Goal: Task Accomplishment & Management: Use online tool/utility

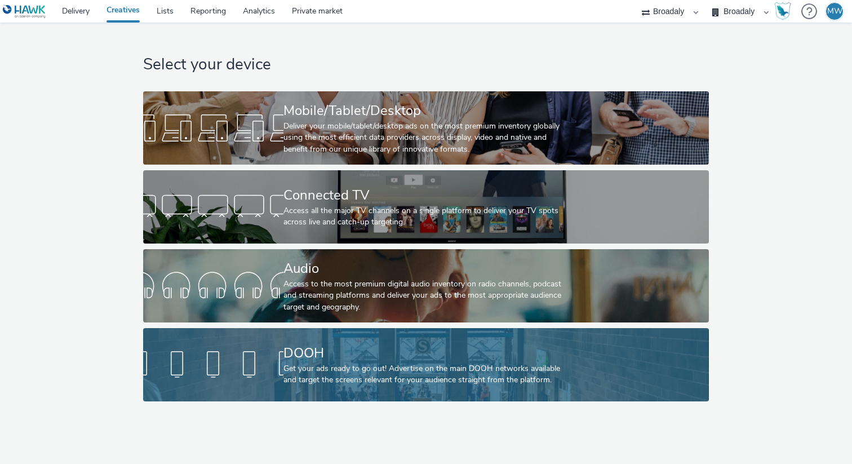
click at [334, 387] on div "DOOH Get your ads ready to go out! Advertise on the main DOOH networks availabl…" at bounding box center [423, 364] width 281 height 73
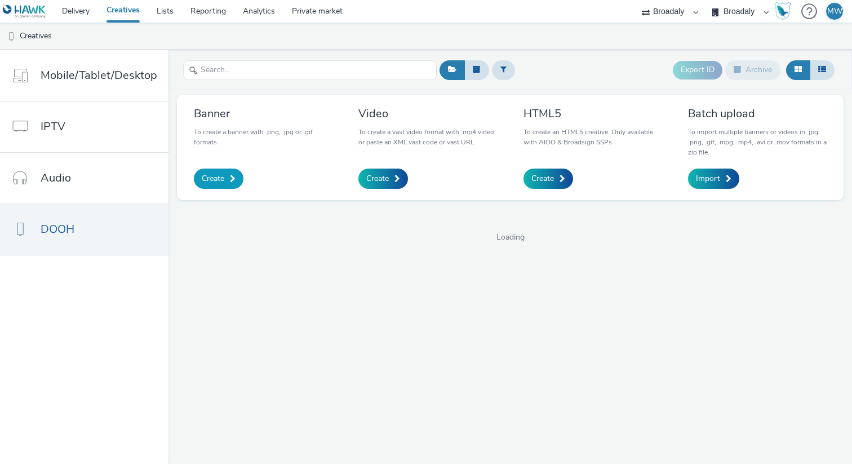
click at [218, 181] on span "Create" at bounding box center [213, 178] width 23 height 11
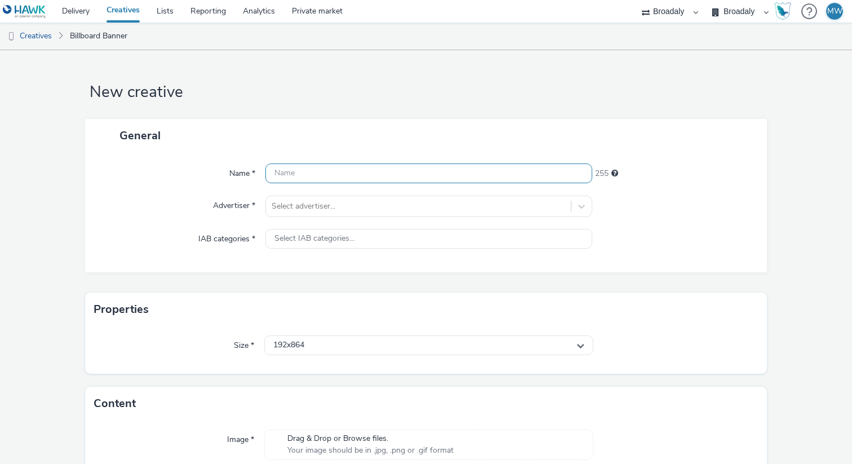
click at [318, 181] on input "text" at bounding box center [428, 173] width 327 height 20
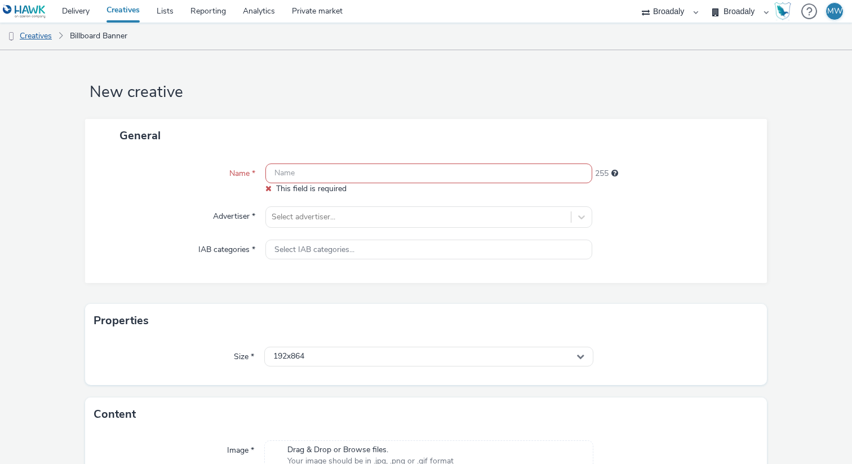
click at [25, 37] on link "Creatives" at bounding box center [28, 36] width 57 height 27
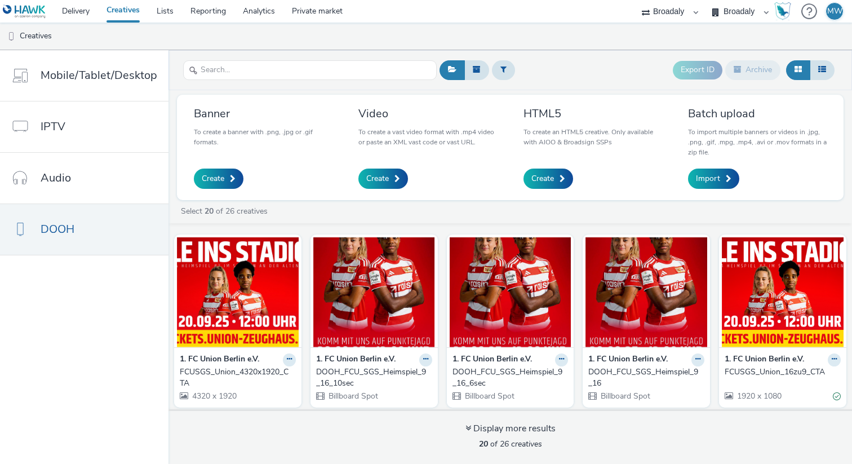
scroll to position [21, 0]
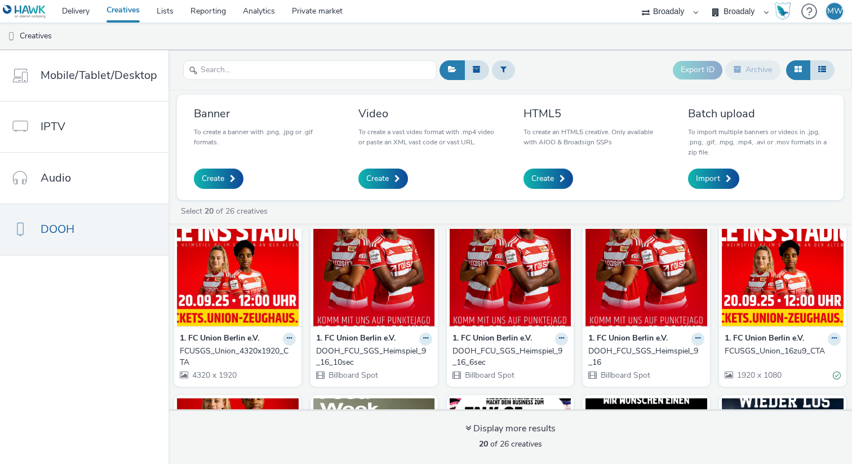
click at [798, 345] on div "FCUSGS_Union_16zu9_CTA" at bounding box center [780, 350] width 112 height 11
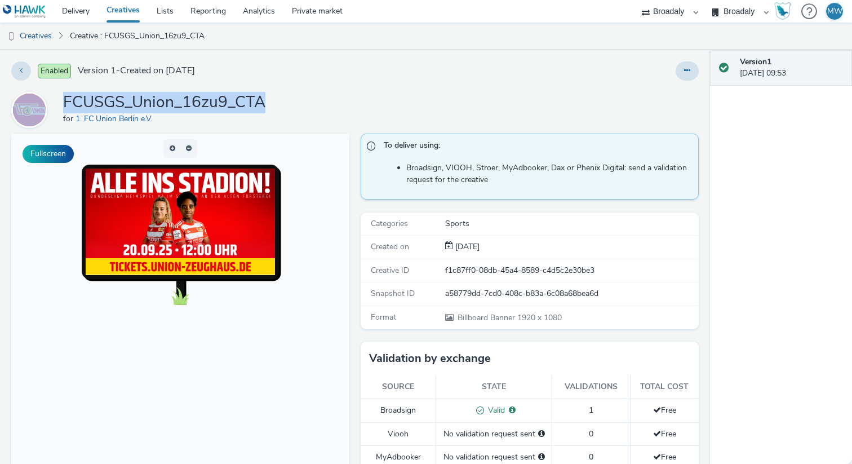
drag, startPoint x: 268, startPoint y: 104, endPoint x: 16, endPoint y: 101, distance: 251.8
click at [16, 101] on div "FCUSGS_Union_16zu9_CTA for 1. FC Union Berlin e.V." at bounding box center [354, 110] width 687 height 36
click at [305, 112] on div "FCUSGS_Union_16zu9_CTA for 1. FC Union Berlin e.V." at bounding box center [354, 110] width 687 height 36
drag, startPoint x: 272, startPoint y: 106, endPoint x: 64, endPoint y: 105, distance: 208.4
click at [64, 105] on div "FCUSGS_Union_16zu9_CTA for 1. FC Union Berlin e.V." at bounding box center [354, 110] width 687 height 36
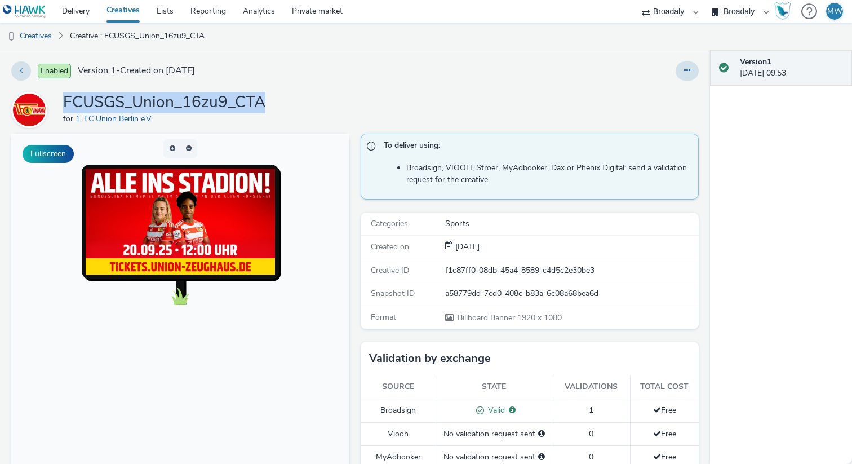
copy h1 "FCUSGS_Union_16zu9_CTA"
click at [30, 34] on link "Creatives" at bounding box center [28, 36] width 57 height 27
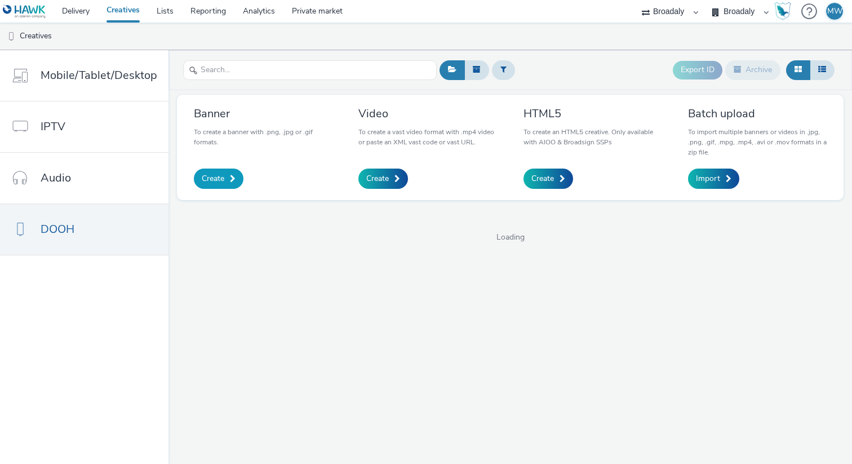
click at [214, 180] on span "Create" at bounding box center [213, 178] width 23 height 11
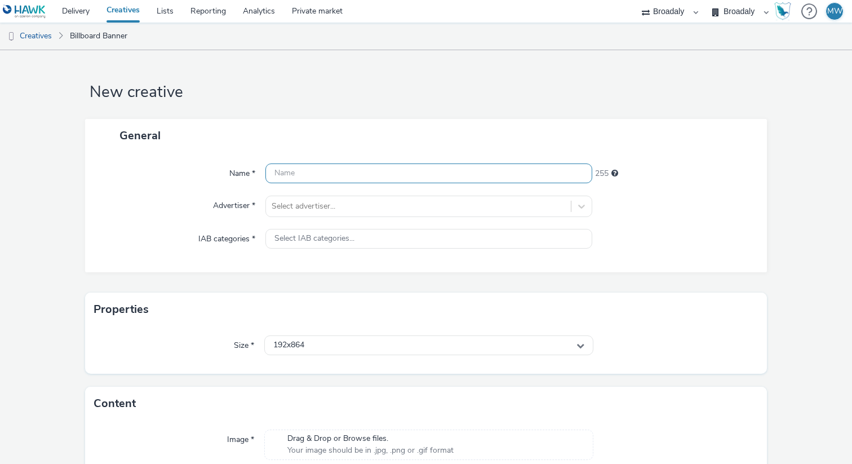
click at [305, 175] on input "text" at bounding box center [428, 173] width 327 height 20
paste input "FCUSGS_Union_16zu9_CTA"
type input "FCUSGS_Union_16zu9_CTA_NEU"
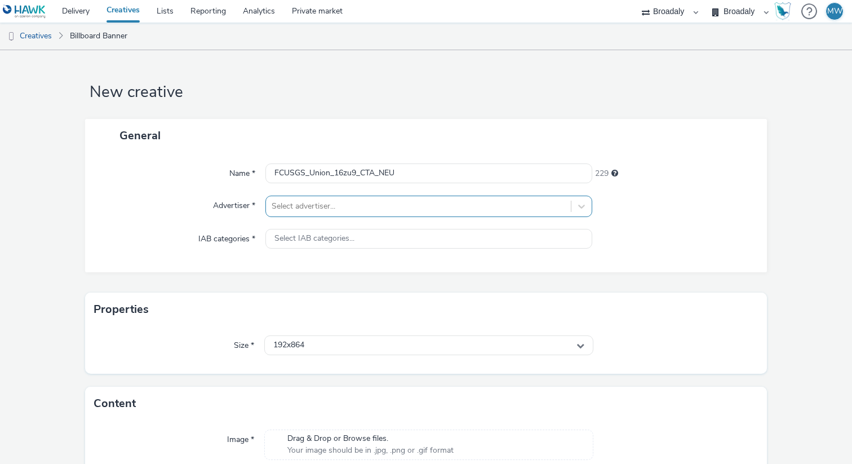
click at [374, 207] on div at bounding box center [419, 206] width 294 height 14
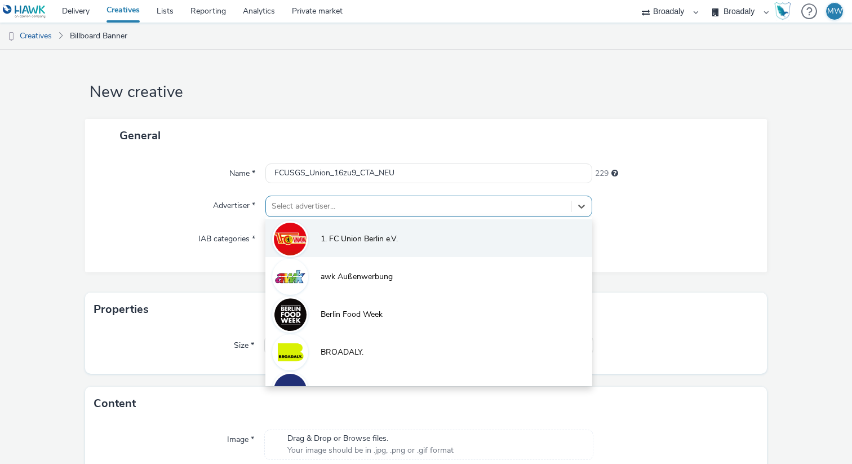
click at [359, 232] on li "1. FC Union Berlin e.V." at bounding box center [428, 238] width 327 height 38
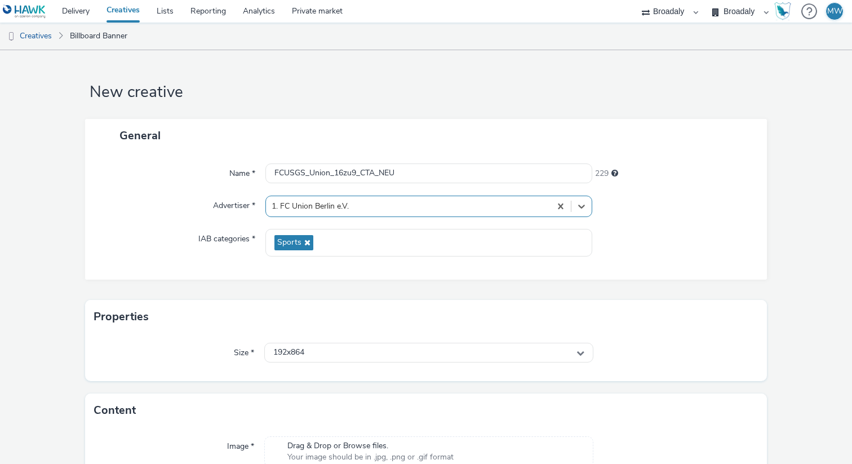
scroll to position [63, 0]
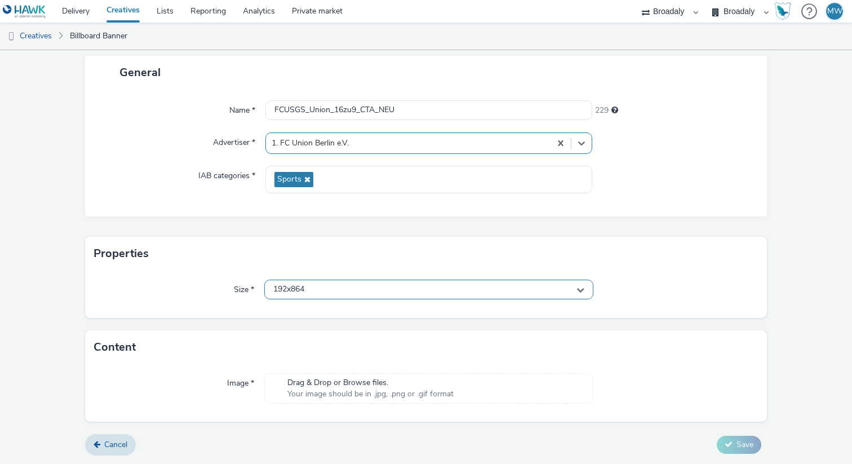
click at [326, 292] on div "192x864" at bounding box center [428, 289] width 329 height 20
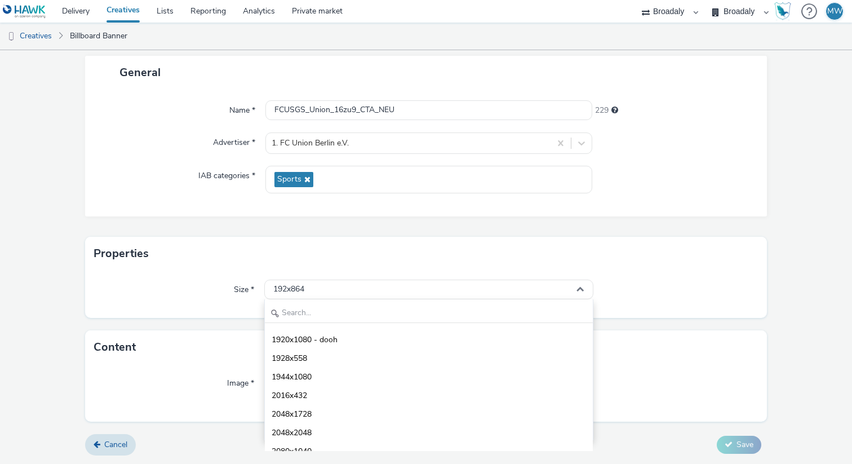
scroll to position [3733, 0]
click at [313, 336] on span "1920x1080 - dooh" at bounding box center [305, 340] width 66 height 11
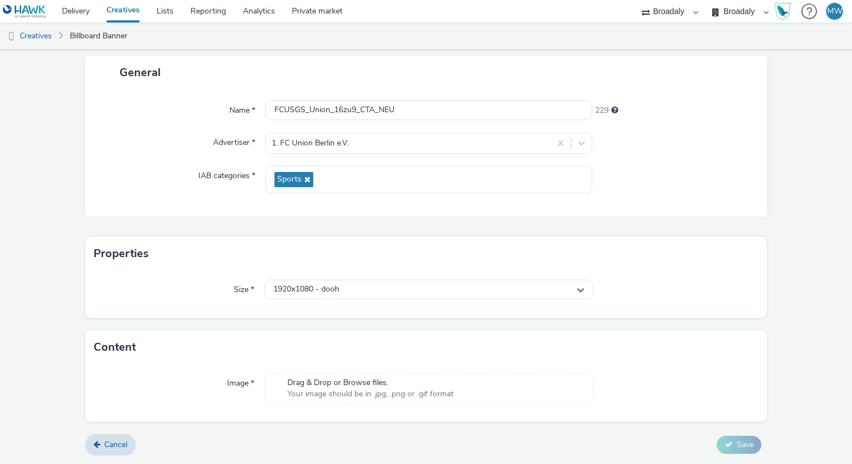
click at [305, 385] on span "Drag & Drop or Browse files." at bounding box center [370, 382] width 166 height 11
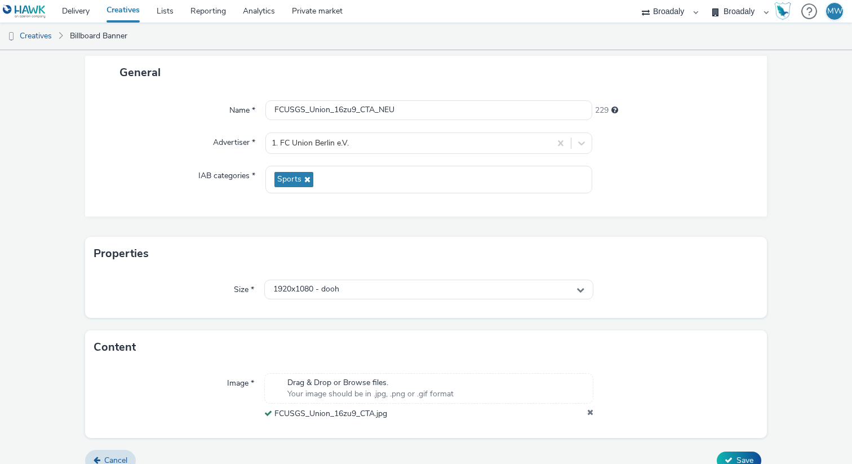
click at [437, 261] on div "Properties" at bounding box center [426, 254] width 682 height 34
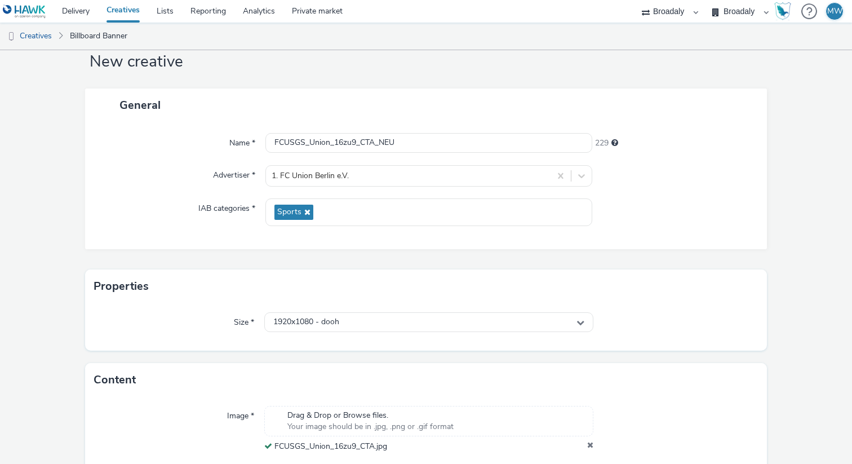
scroll to position [79, 0]
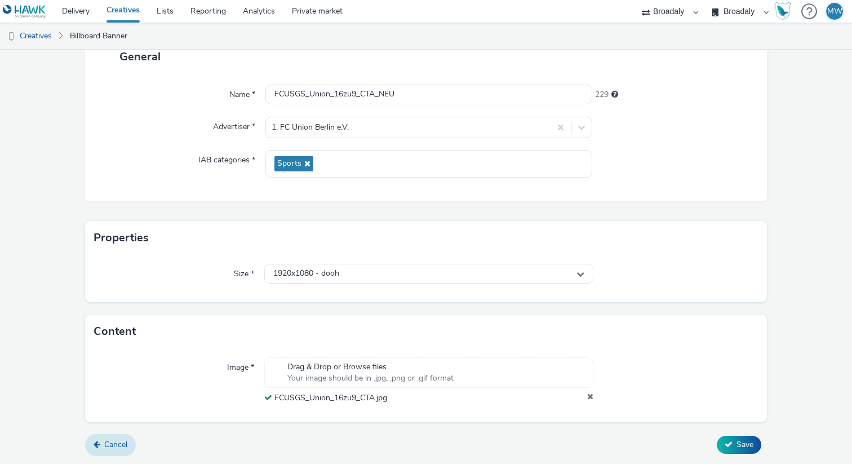
click at [121, 447] on span "Cancel" at bounding box center [115, 444] width 23 height 11
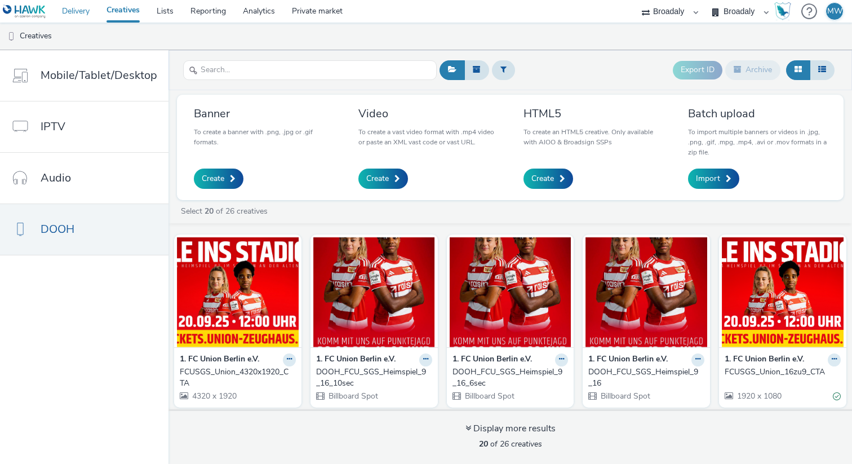
click at [82, 17] on link "Delivery" at bounding box center [76, 11] width 45 height 23
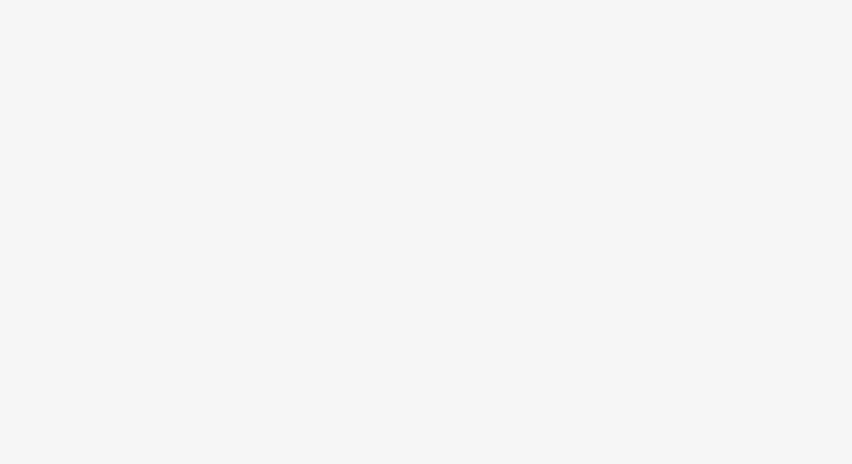
click at [112, 12] on div at bounding box center [426, 232] width 852 height 464
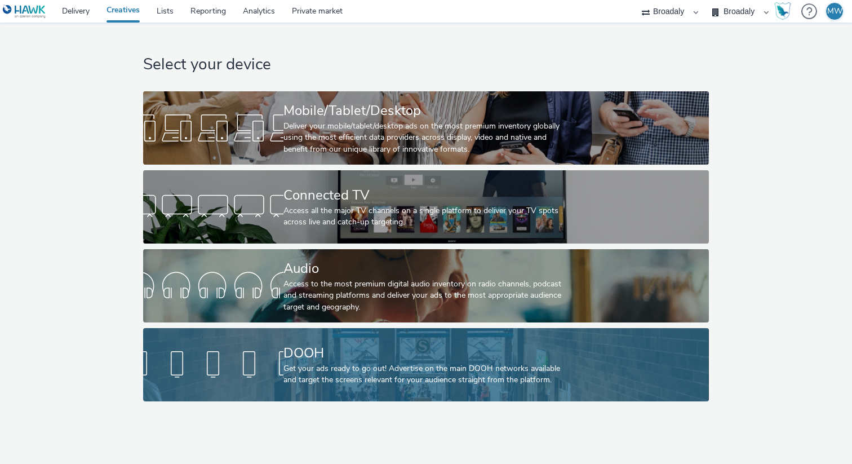
click at [244, 379] on div at bounding box center [213, 364] width 140 height 36
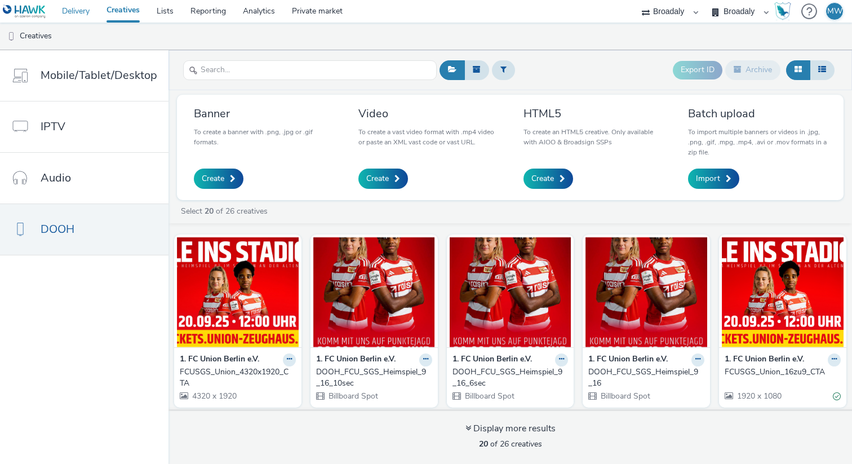
click at [75, 4] on link "Delivery" at bounding box center [76, 11] width 45 height 23
